Goal: Check status

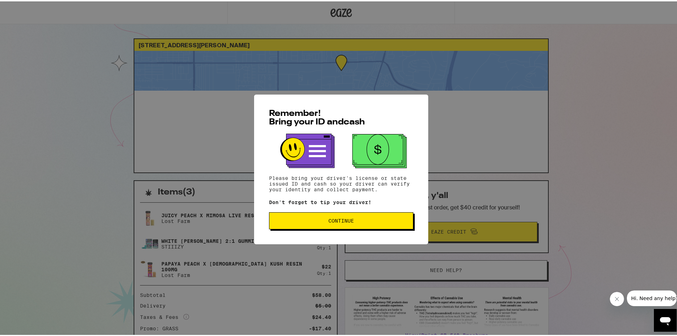
click at [364, 219] on span "Continue" at bounding box center [341, 219] width 132 height 5
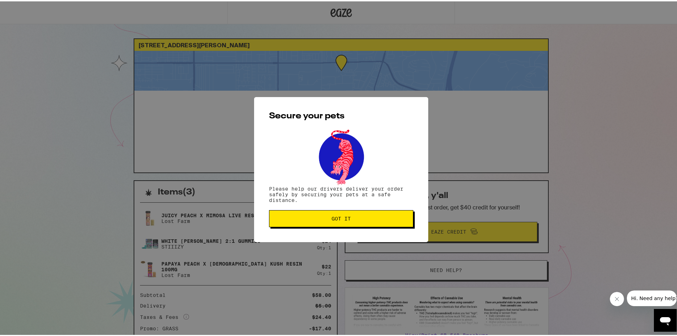
click at [364, 219] on span "Got it" at bounding box center [341, 217] width 132 height 5
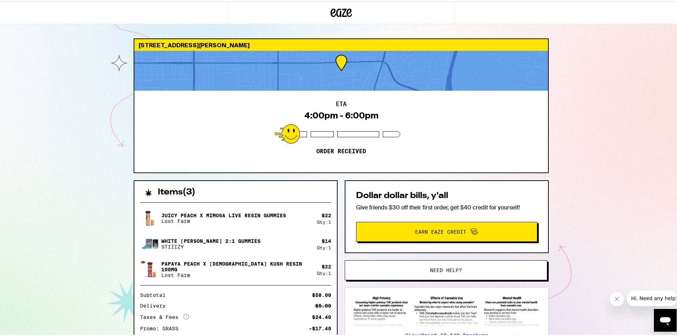
click at [44, 116] on div "[STREET_ADDRESS][PERSON_NAME] 4:00pm - 6:00pm Order received Items ( 3 ) Juicy …" at bounding box center [341, 193] width 682 height 387
